Goal: Information Seeking & Learning: Understand process/instructions

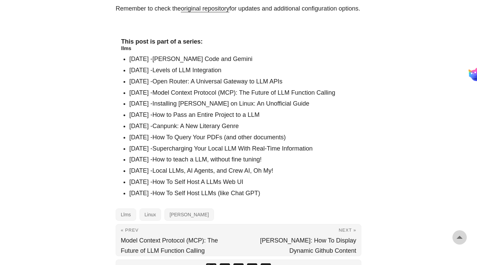
scroll to position [1042, 0]
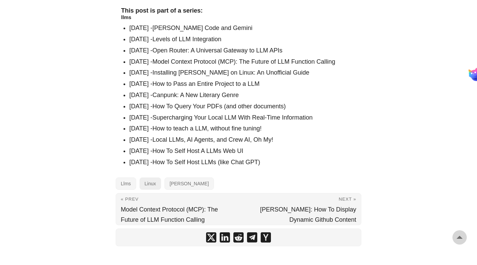
click at [150, 178] on link "Linux" at bounding box center [150, 184] width 21 height 12
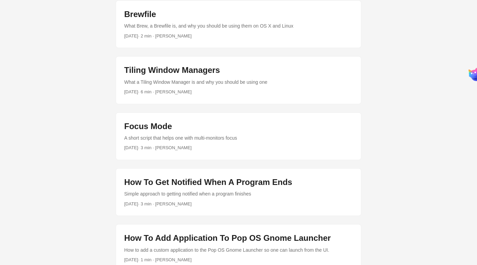
scroll to position [205, 0]
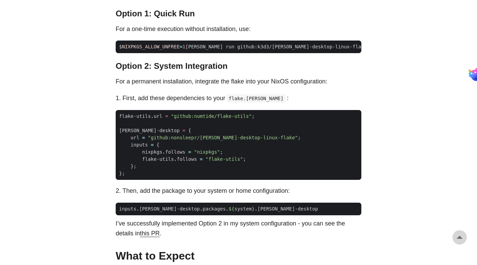
scroll to position [551, 0]
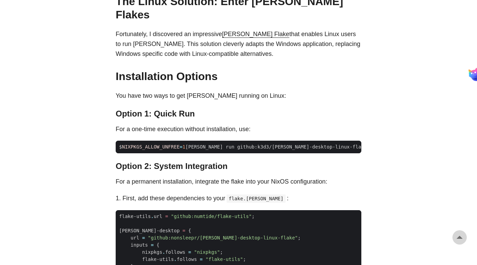
scroll to position [450, 0]
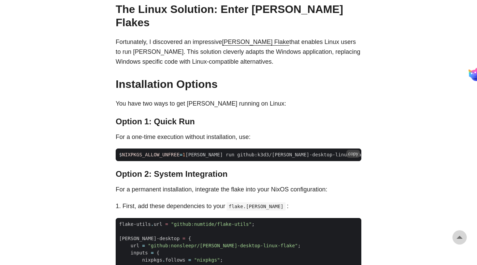
click at [354, 150] on button "copy" at bounding box center [353, 154] width 14 height 8
